Goal: Task Accomplishment & Management: Complete application form

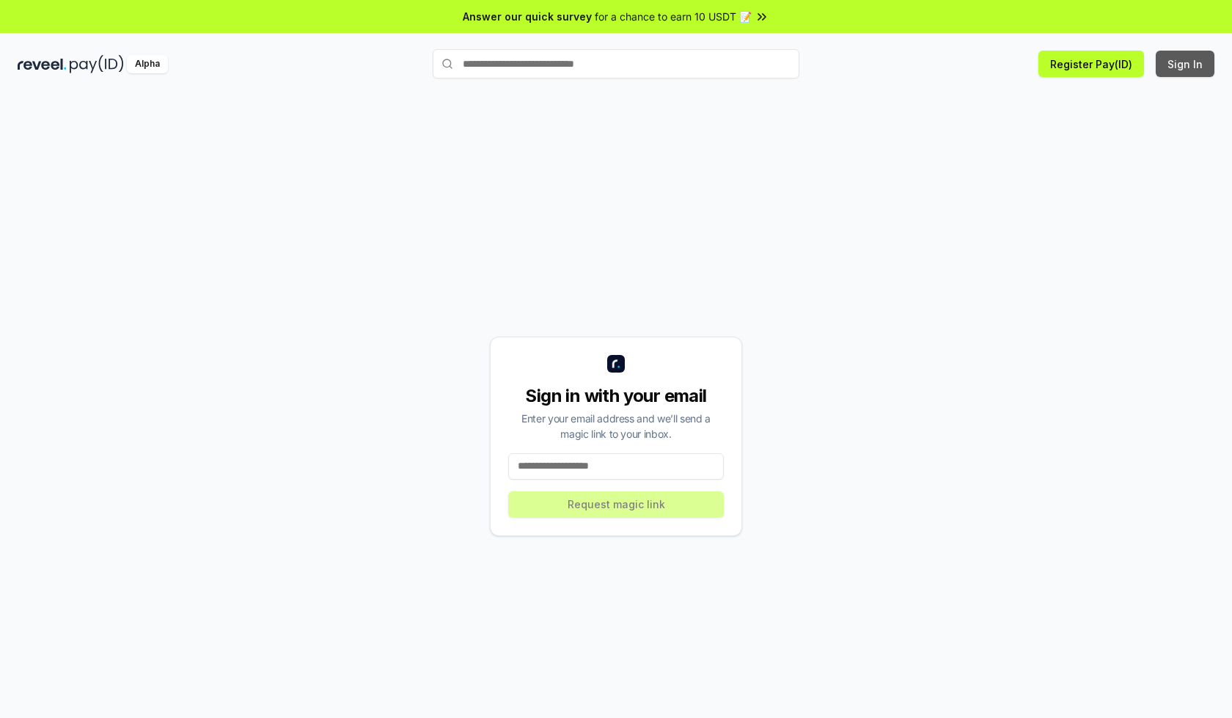
click at [1186, 64] on button "Sign In" at bounding box center [1185, 64] width 59 height 26
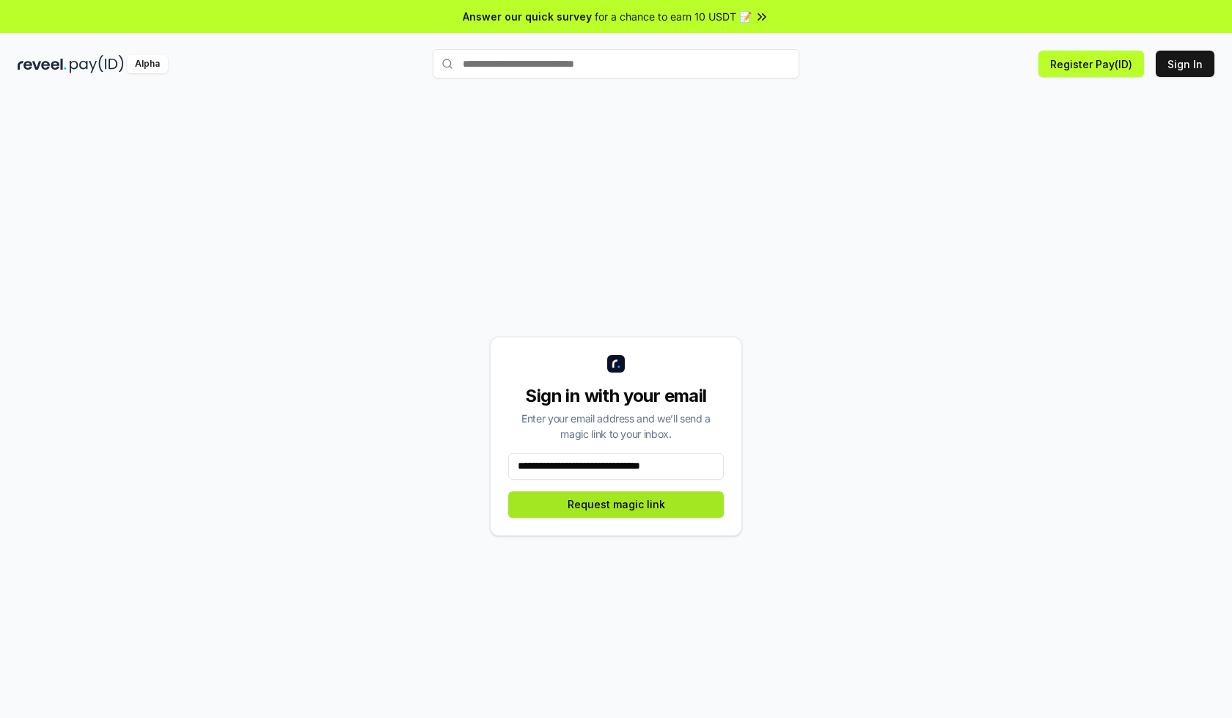
type input "**********"
click at [616, 504] on button "Request magic link" at bounding box center [616, 504] width 216 height 26
